Goal: Contribute content

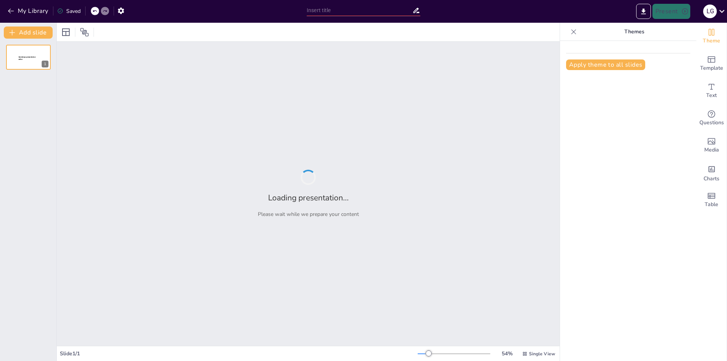
type input "Understanding UPS: An Overview of Types and Manufacturers"
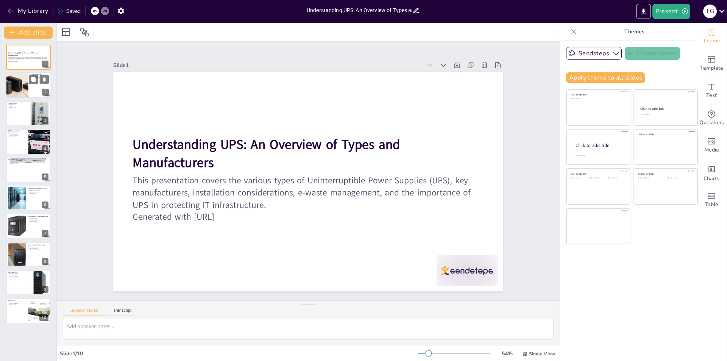
click at [23, 79] on div at bounding box center [16, 86] width 51 height 26
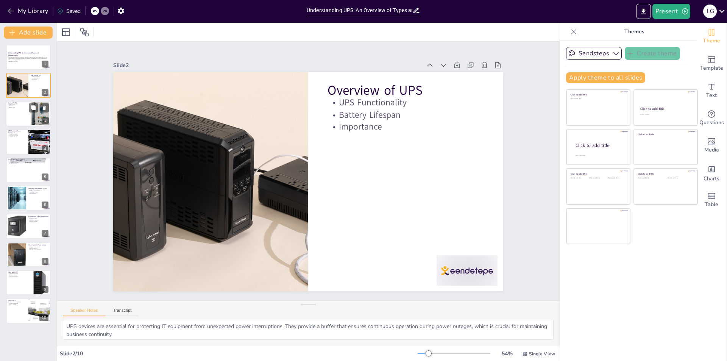
click at [33, 103] on div at bounding box center [40, 113] width 46 height 23
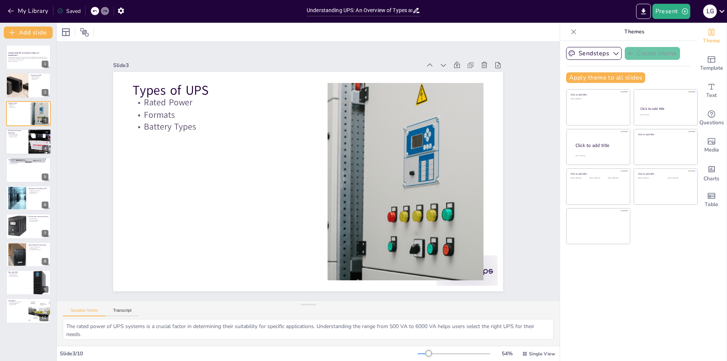
click at [32, 143] on div at bounding box center [39, 142] width 51 height 26
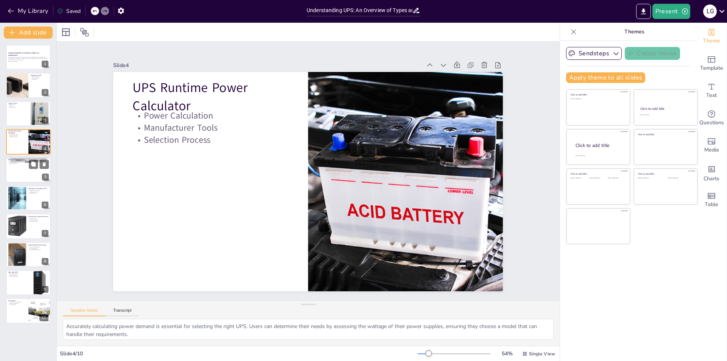
click at [27, 162] on p "Purchasing Channels" at bounding box center [28, 162] width 41 height 2
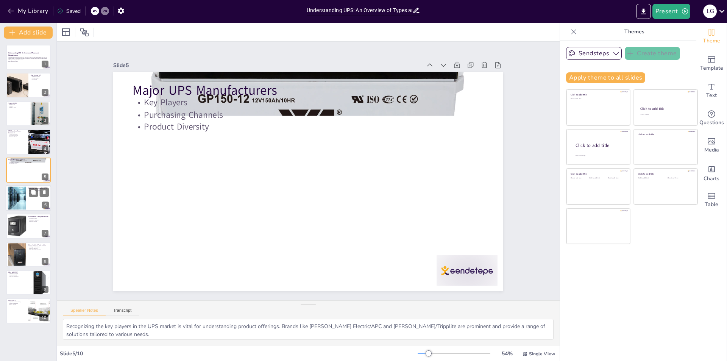
click at [24, 193] on div at bounding box center [17, 198] width 34 height 23
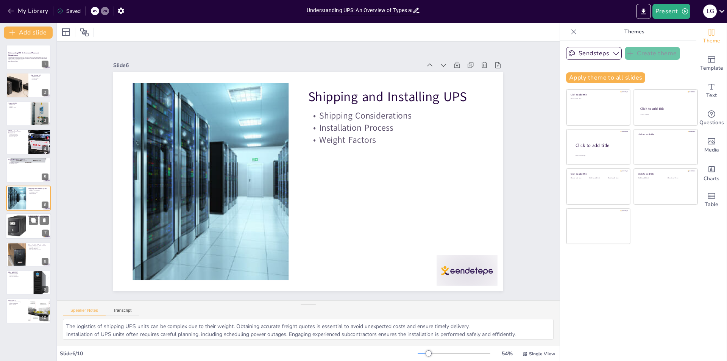
click at [31, 227] on div at bounding box center [28, 226] width 45 height 26
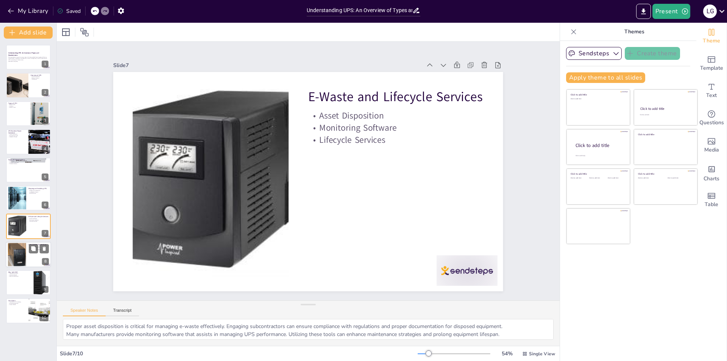
click at [35, 259] on div at bounding box center [28, 254] width 45 height 26
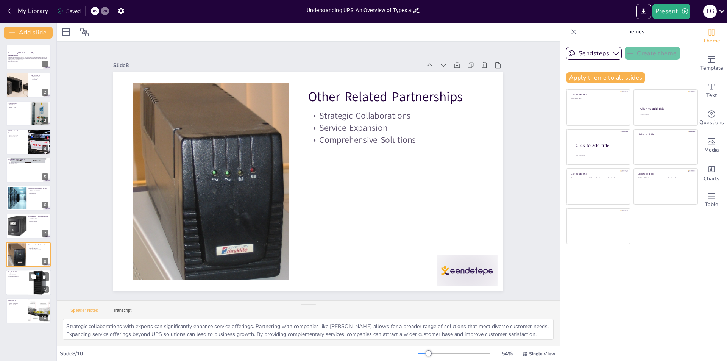
click at [39, 282] on div at bounding box center [39, 282] width 25 height 26
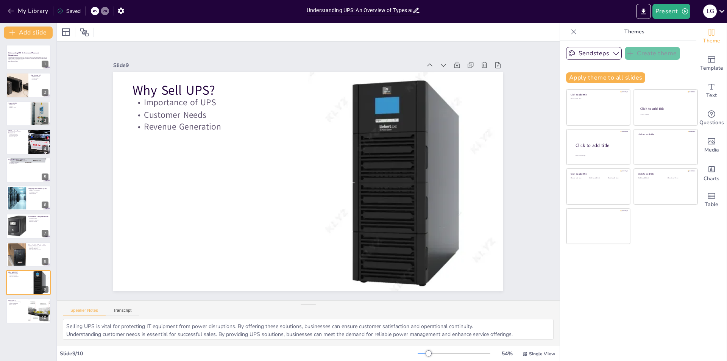
click at [40, 295] on div "Understanding UPS: An Overview of Types and Manufacturers This presentation cov…" at bounding box center [28, 184] width 56 height 279
click at [35, 305] on icon at bounding box center [33, 304] width 5 height 5
type textarea "Understanding UPS technology is crucial for tech enthusiasts. This knowledge em…"
